Goal: Task Accomplishment & Management: Complete application form

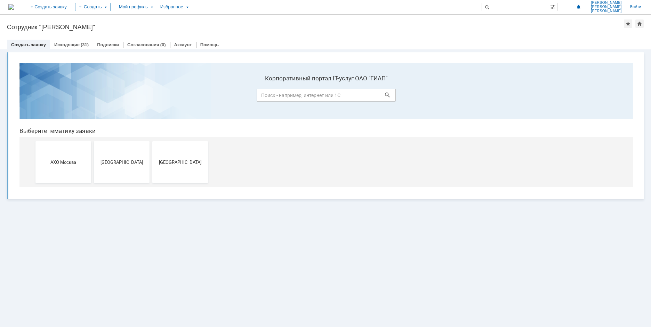
click at [71, 39] on div at bounding box center [325, 38] width 637 height 6
click at [71, 43] on link "Исходящие" at bounding box center [66, 44] width 25 height 5
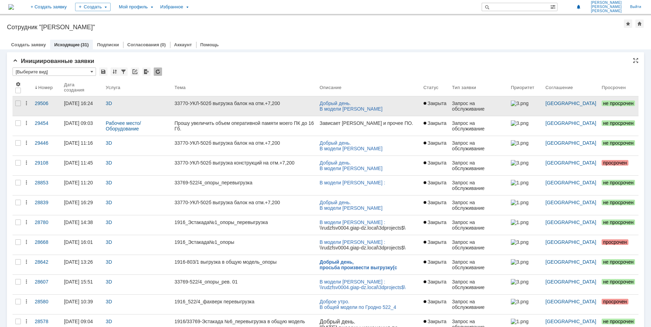
click at [205, 102] on div "33770-УКЛ-502б выгрузка балок на отм.+7,200" at bounding box center [244, 103] width 139 height 6
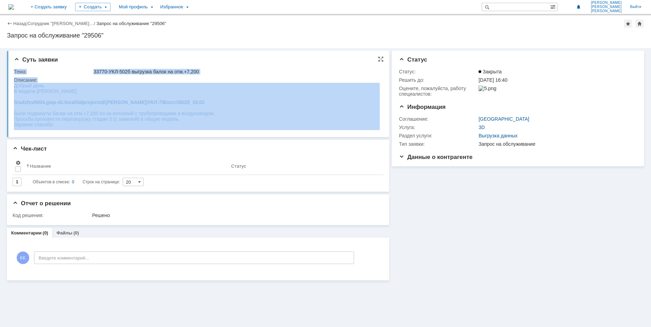
drag, startPoint x: 27, startPoint y: 168, endPoint x: 38, endPoint y: 99, distance: 70.3
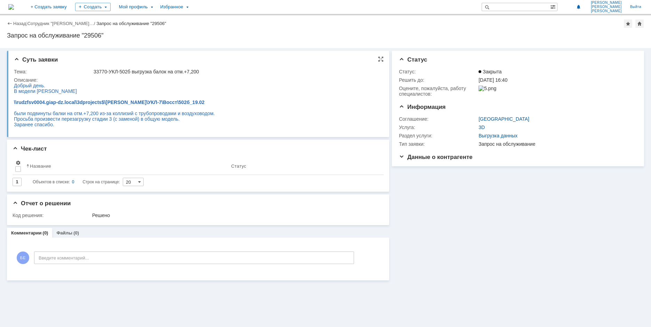
click at [36, 95] on div at bounding box center [114, 97] width 201 height 6
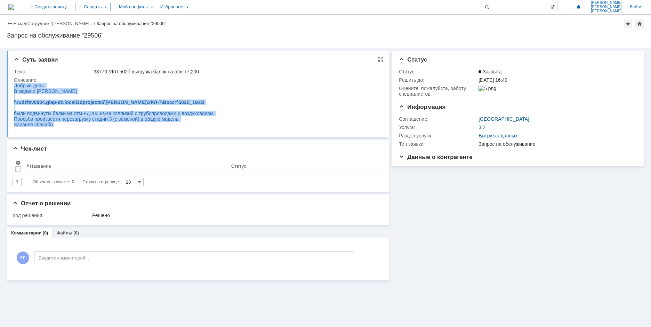
drag, startPoint x: 15, startPoint y: 87, endPoint x: 58, endPoint y: 126, distance: 57.4
click at [58, 126] on body "Добрый день. В модели [PERSON_NAME] \\rudzfsv0004.giap-dz.local\3dprojects$\[PE…" at bounding box center [114, 105] width 201 height 45
copy body "Добрый день. В модели [PERSON_NAME] \\rudzfsv0004.giap-dz.local\3dprojects$\[PE…"
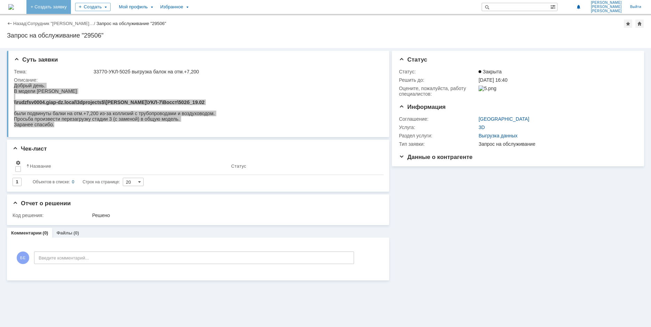
click at [71, 7] on link "+ Создать заявку" at bounding box center [48, 7] width 45 height 14
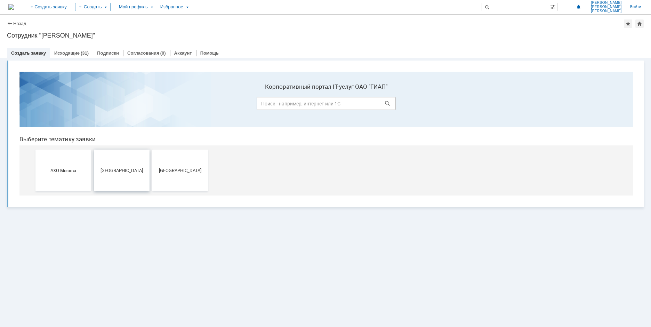
click at [128, 169] on span "[GEOGRAPHIC_DATA]" at bounding box center [121, 170] width 51 height 5
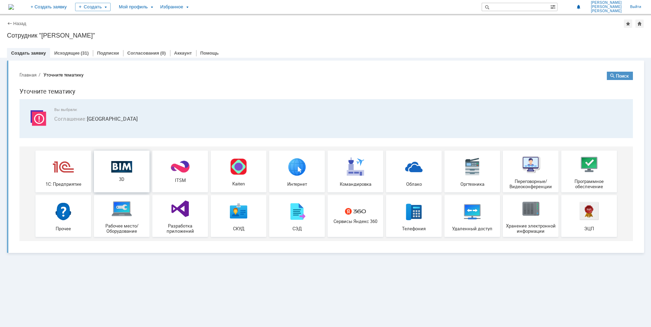
click at [130, 181] on span "3D" at bounding box center [121, 179] width 51 height 5
click at [70, 53] on link "Исходящие" at bounding box center [66, 52] width 25 height 5
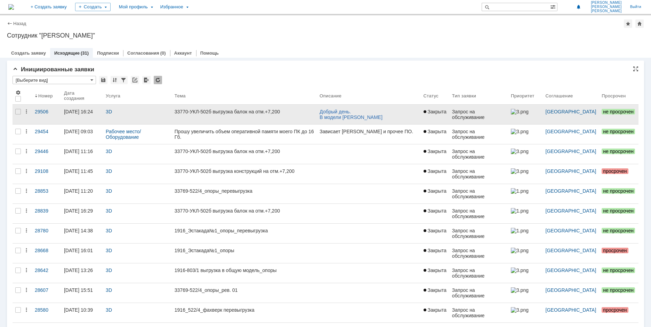
click at [209, 116] on link "33770-УКЛ-502б выгрузка балок на отм.+7,200" at bounding box center [244, 114] width 145 height 19
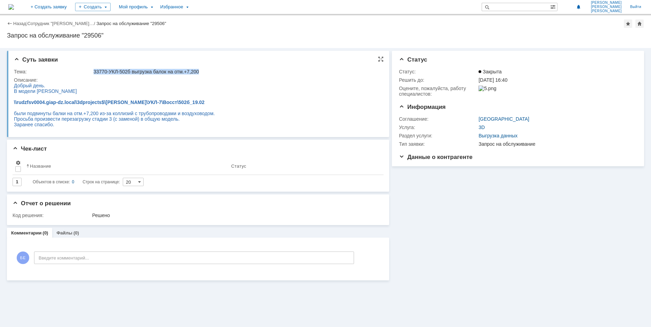
drag, startPoint x: 92, startPoint y: 72, endPoint x: 203, endPoint y: 72, distance: 110.9
click at [203, 72] on td "33770-УКЛ-502б выгрузка балок на отм.+7,200" at bounding box center [236, 71] width 288 height 8
copy div "33770-УКЛ-502б выгрузка балок на отм.+7,200"
click at [71, 7] on link "+ Создать заявку" at bounding box center [48, 7] width 45 height 14
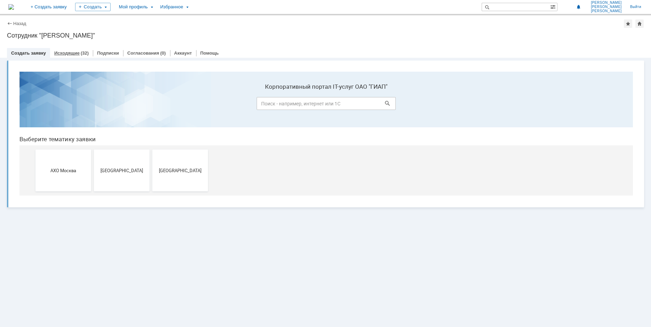
click at [68, 56] on div "Исходящие (32)" at bounding box center [71, 53] width 43 height 10
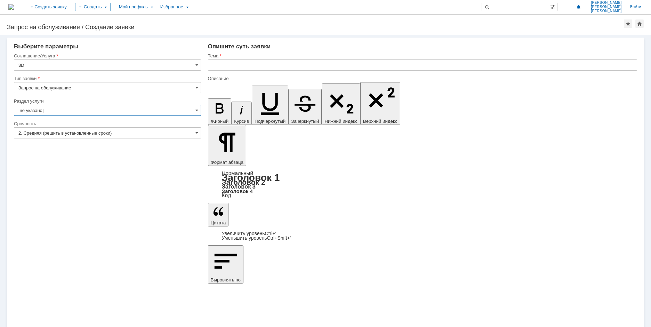
click at [56, 115] on input "[не указано]" at bounding box center [107, 110] width 187 height 11
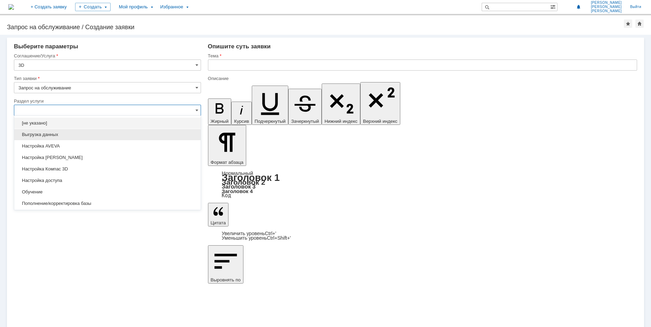
click at [55, 131] on div "Выгрузка данных" at bounding box center [107, 134] width 186 height 11
type input "Выгрузка данных"
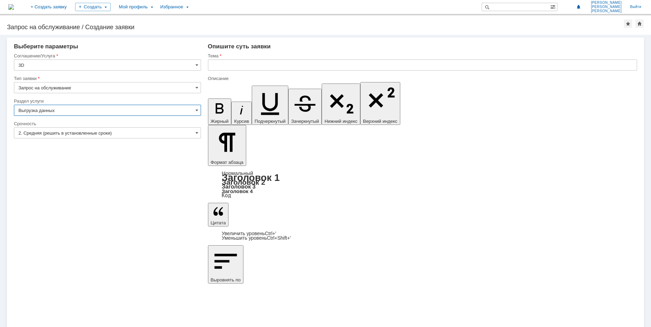
type input "ПО: Revit/[PERSON_NAME] Проект ** Корпус **"
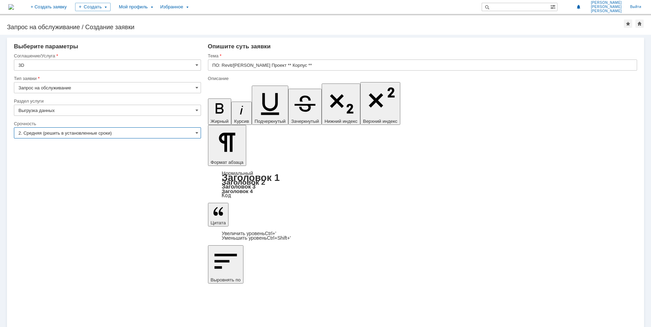
type input "Выгрузка данных"
click at [54, 131] on input "2. Средняя (решить в установленные сроки)" at bounding box center [107, 132] width 187 height 11
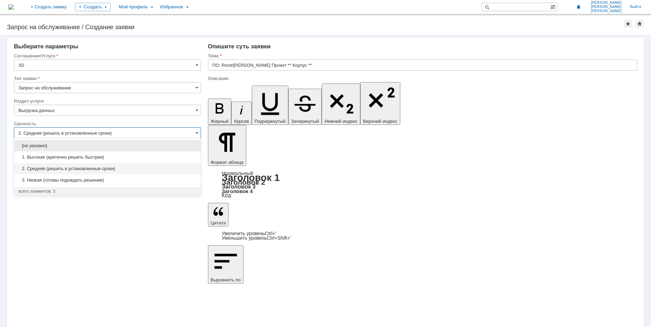
click at [54, 131] on input "2. Средняя (решить в установленные сроки)" at bounding box center [107, 132] width 187 height 11
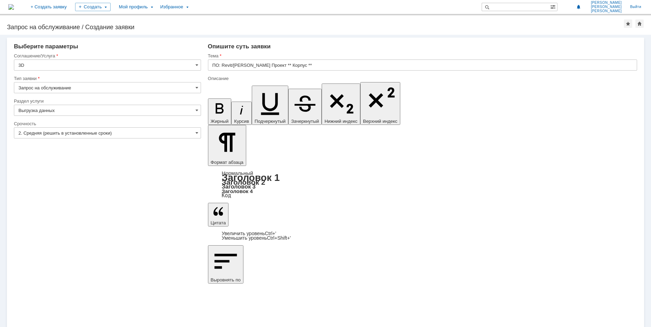
drag, startPoint x: 247, startPoint y: 2459, endPoint x: 410, endPoint y: 2529, distance: 178.2
type input "2. Средняя (решить в установленные сроки)"
drag, startPoint x: 214, startPoint y: 2455, endPoint x: 381, endPoint y: 2454, distance: 166.9
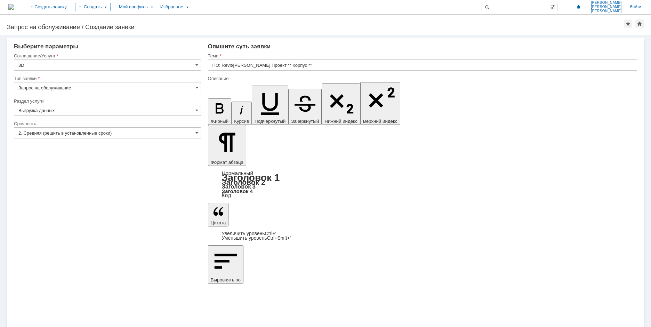
drag, startPoint x: 213, startPoint y: 2456, endPoint x: 475, endPoint y: 2458, distance: 262.2
click at [216, 103] on icon "button" at bounding box center [220, 108] width 8 height 10
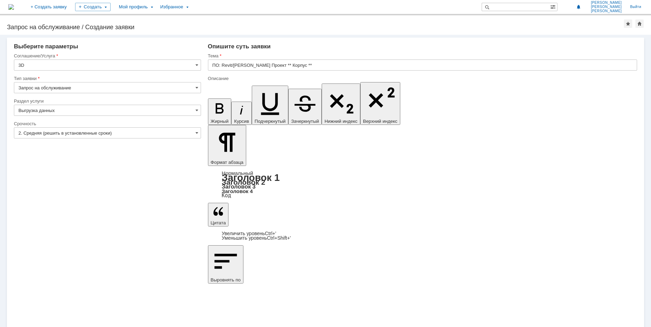
drag, startPoint x: 229, startPoint y: 2467, endPoint x: 267, endPoint y: 2468, distance: 37.9
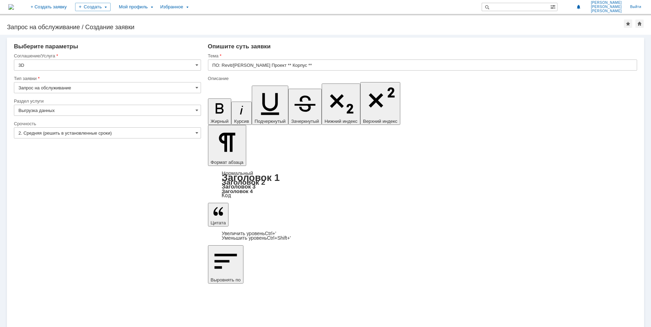
drag, startPoint x: 357, startPoint y: 2466, endPoint x: 471, endPoint y: 2466, distance: 113.7
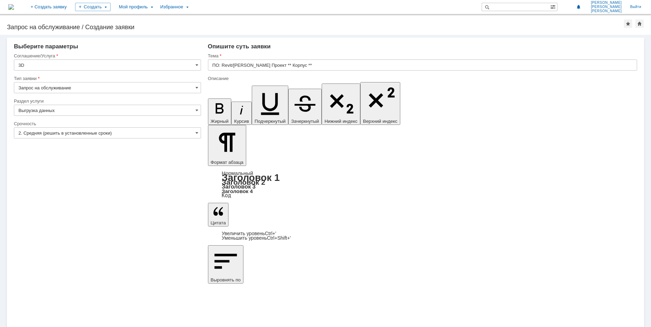
drag, startPoint x: 309, startPoint y: 2473, endPoint x: 331, endPoint y: 2473, distance: 21.6
click at [268, 65] on input "33770-УКЛ-502б выгрузка балок на отм.+7,200" at bounding box center [422, 64] width 429 height 11
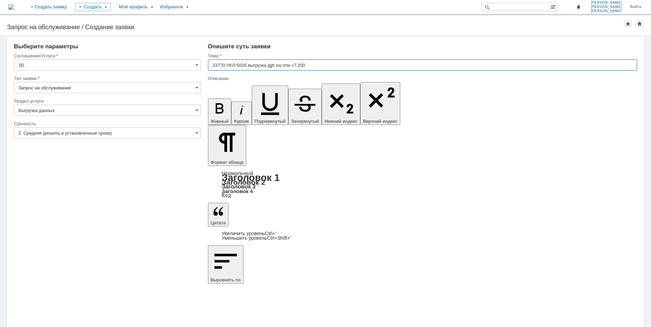
click at [270, 66] on input "33770-УКЛ-502б выгрузка jgjh на отм.+7,200" at bounding box center [422, 64] width 429 height 11
drag, startPoint x: 280, startPoint y: 66, endPoint x: 341, endPoint y: 59, distance: 61.2
click at [341, 59] on input "33770-УКЛ-502б выгрузка опор на отм.+7,200" at bounding box center [422, 64] width 429 height 11
type input "33770-УКЛ-502б выгрузка опор_086_02"
